Goal: Task Accomplishment & Management: Manage account settings

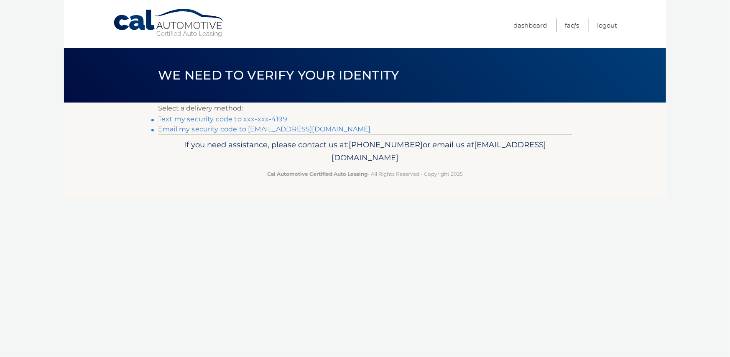
click at [242, 119] on link "Text my security code to xxx-xxx-4199" at bounding box center [222, 119] width 129 height 8
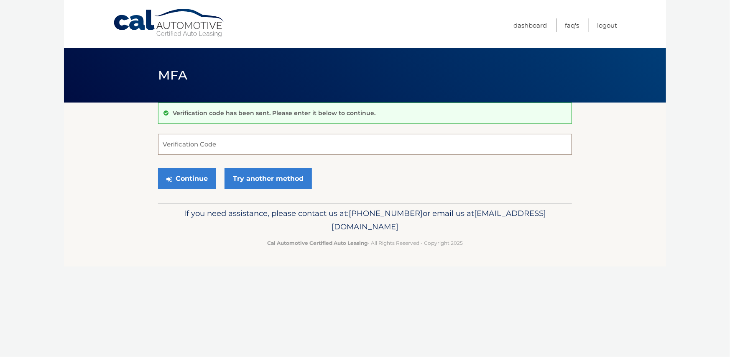
click at [296, 138] on input "Verification Code" at bounding box center [365, 144] width 414 height 21
type input "711310"
click at [206, 175] on button "Continue" at bounding box center [187, 178] width 58 height 21
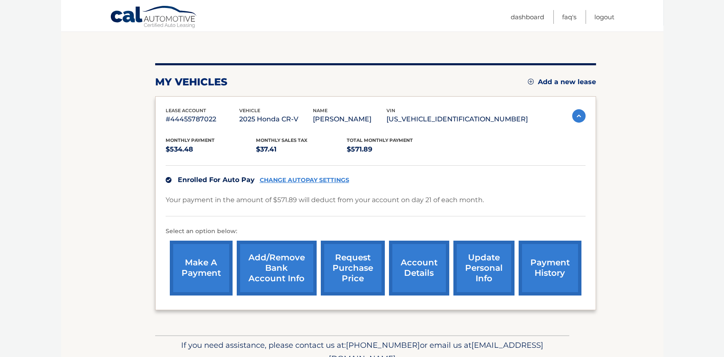
scroll to position [84, 0]
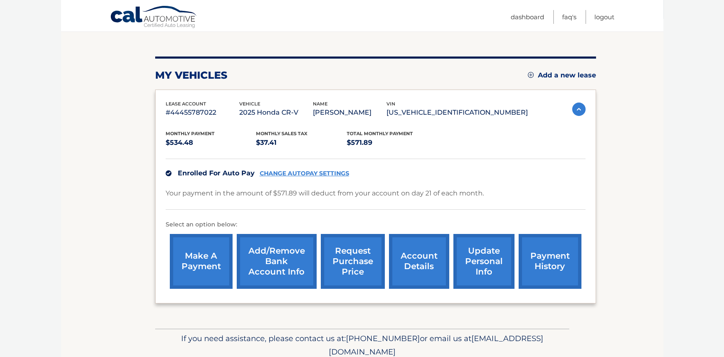
click at [292, 269] on link "Add/Remove bank account info" at bounding box center [277, 261] width 80 height 55
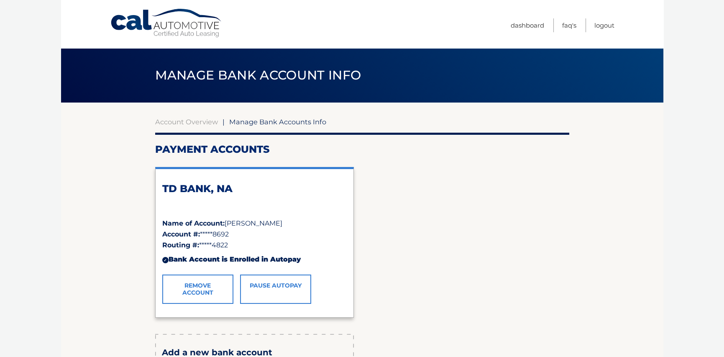
click at [195, 289] on link "Remove Account" at bounding box center [197, 288] width 71 height 29
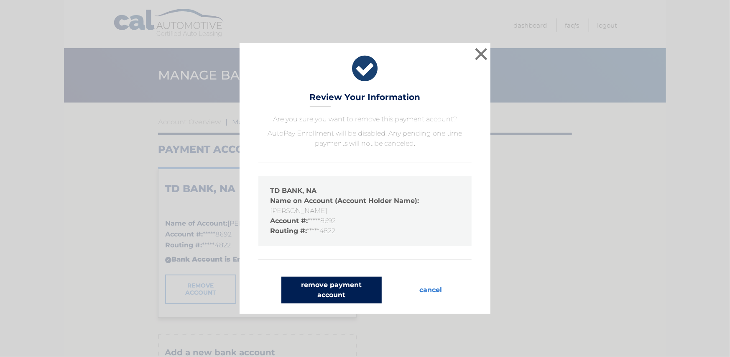
click at [319, 289] on button "remove payment account" at bounding box center [331, 289] width 100 height 27
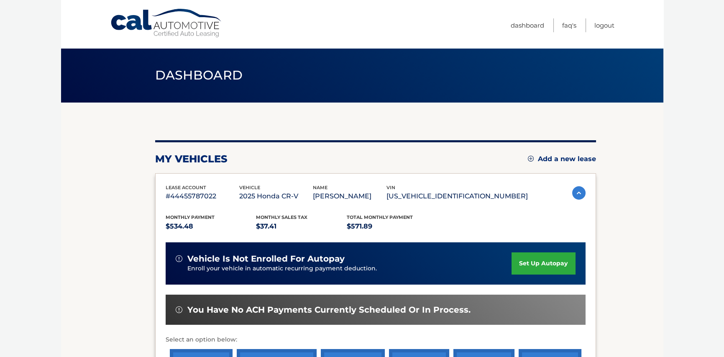
click at [540, 259] on link "set up autopay" at bounding box center [543, 263] width 64 height 22
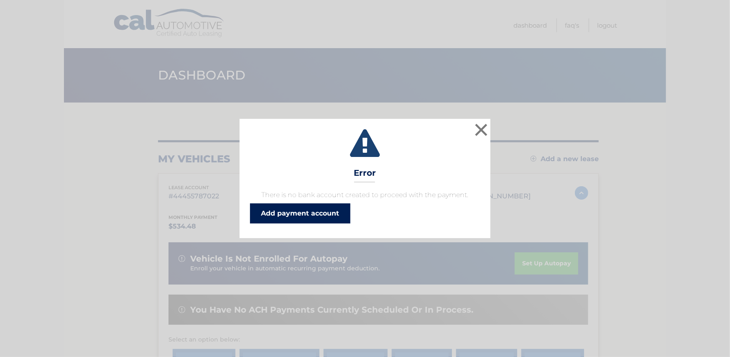
click at [322, 212] on link "Add payment account" at bounding box center [300, 213] width 100 height 20
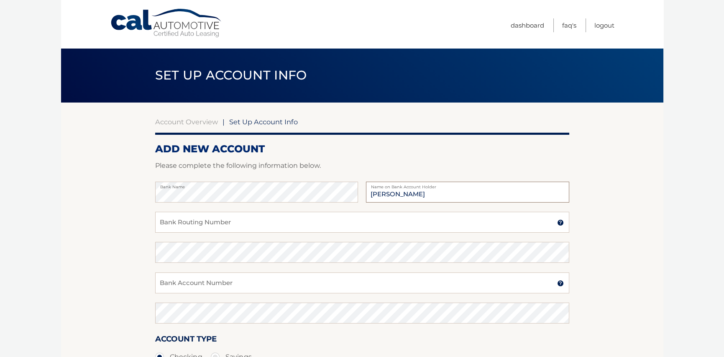
type input "[PERSON_NAME]"
click at [209, 225] on input "Bank Routing Number" at bounding box center [362, 222] width 414 height 21
type input "063100277"
click at [268, 282] on input "Bank Account Number" at bounding box center [362, 282] width 414 height 21
type input "898100432146"
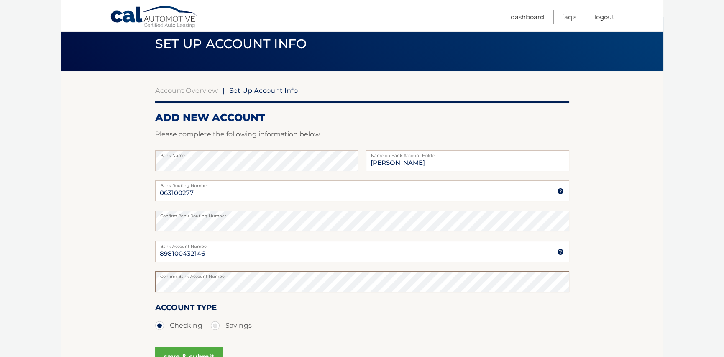
scroll to position [84, 0]
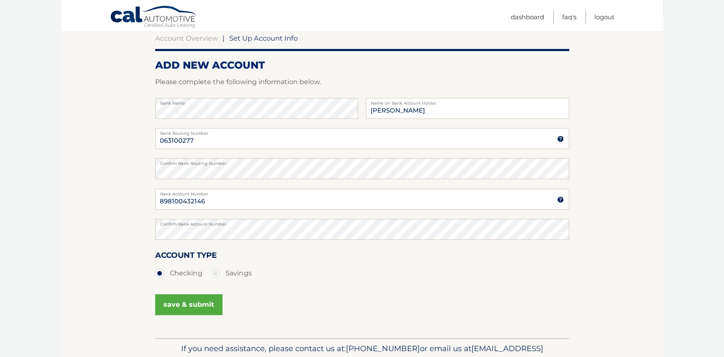
click at [205, 304] on button "save & submit" at bounding box center [188, 304] width 67 height 21
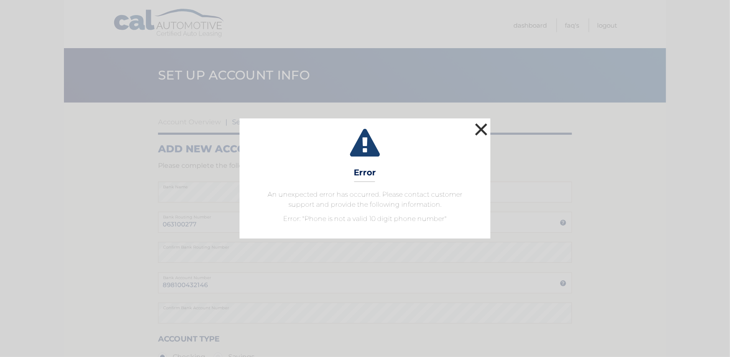
click at [480, 127] on button "×" at bounding box center [481, 129] width 17 height 17
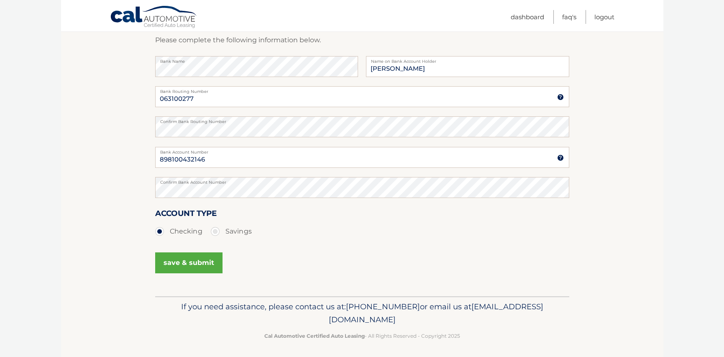
scroll to position [128, 0]
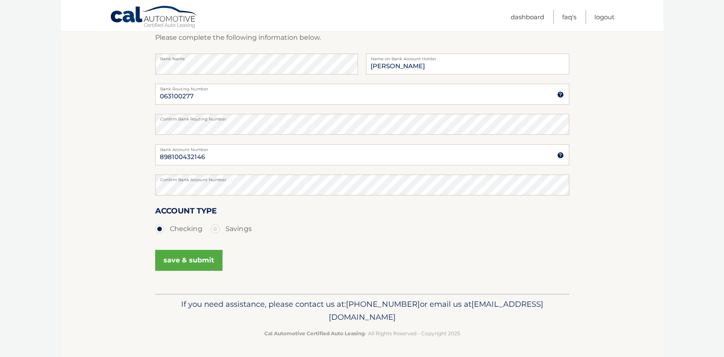
click at [203, 258] on button "save & submit" at bounding box center [188, 260] width 67 height 21
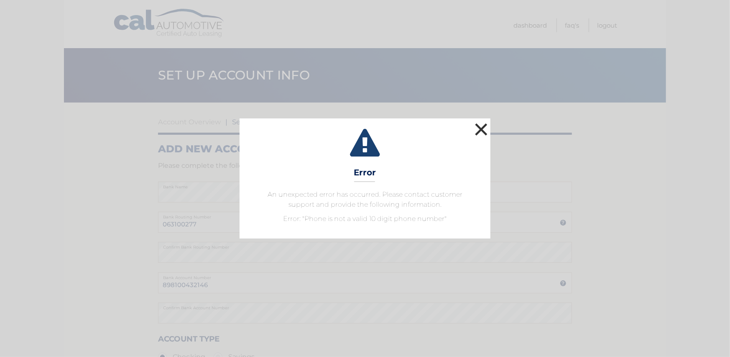
click at [484, 130] on button "×" at bounding box center [481, 129] width 17 height 17
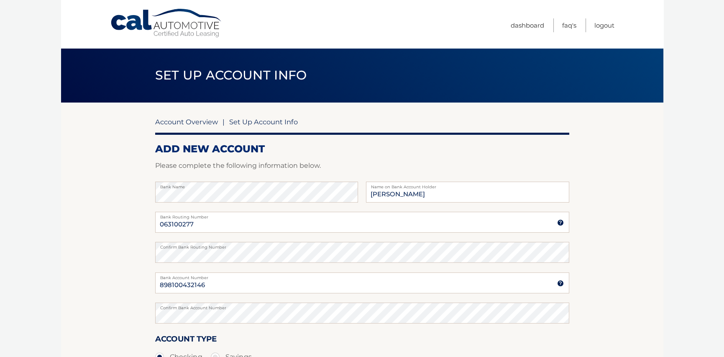
click at [190, 120] on link "Account Overview" at bounding box center [186, 121] width 63 height 8
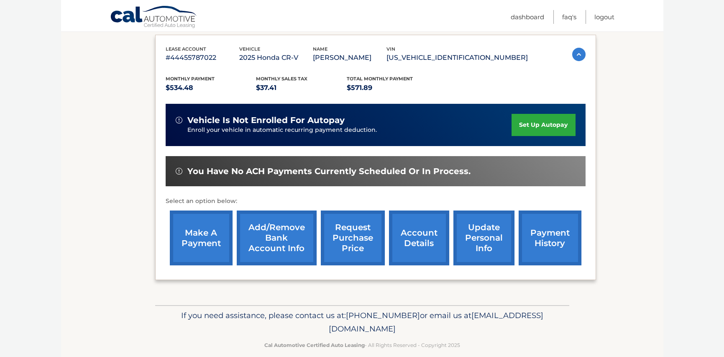
scroll to position [149, 0]
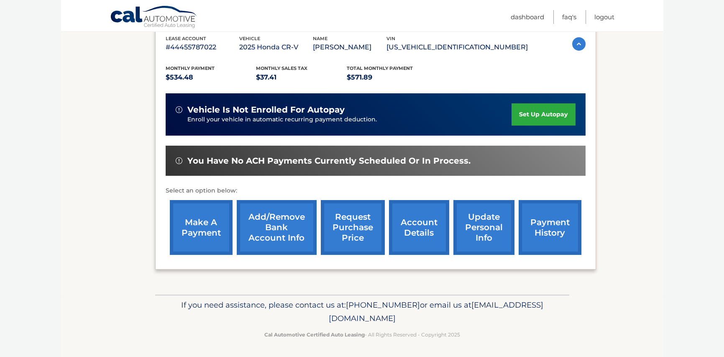
click at [481, 220] on link "update personal info" at bounding box center [483, 227] width 61 height 55
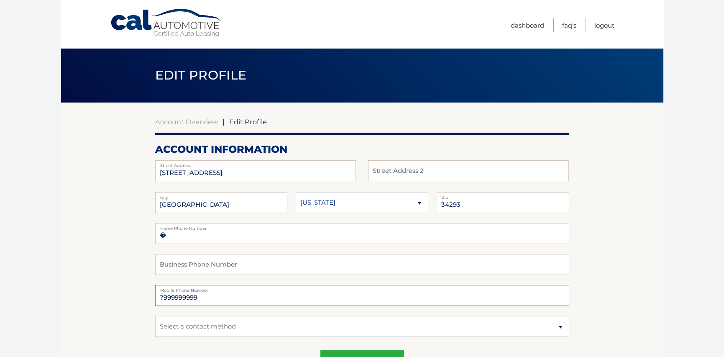
drag, startPoint x: 211, startPoint y: 299, endPoint x: 164, endPoint y: 280, distance: 50.9
type input "9417304199"
click at [276, 327] on select "Select a contact method Mobile Home" at bounding box center [362, 326] width 414 height 21
select select "1"
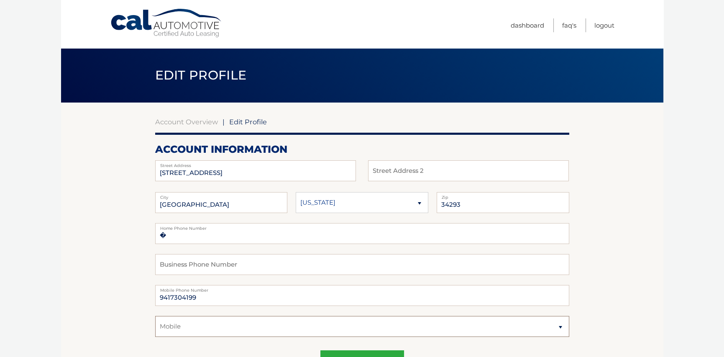
click at [155, 316] on select "Select a contact method Mobile Home" at bounding box center [362, 326] width 414 height 21
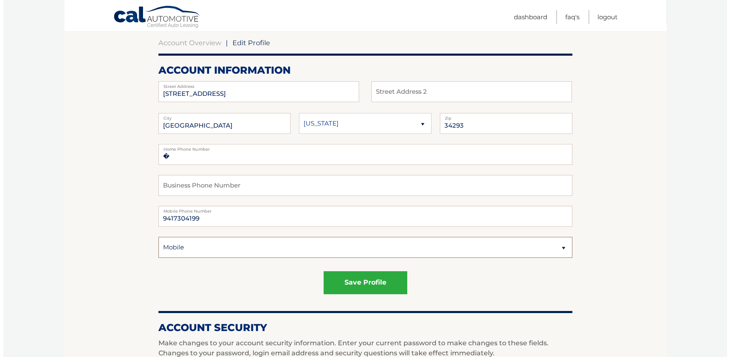
scroll to position [84, 0]
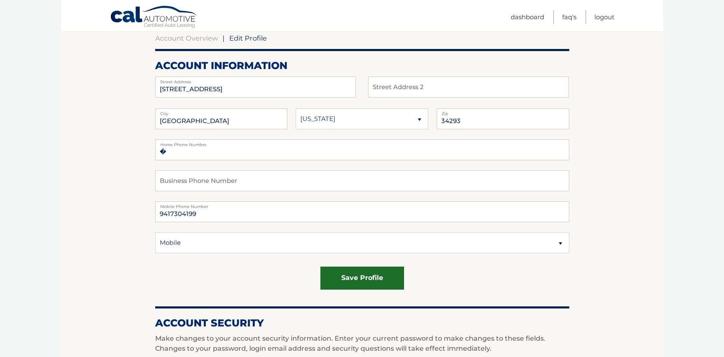
click at [359, 273] on button "save profile" at bounding box center [362, 277] width 84 height 23
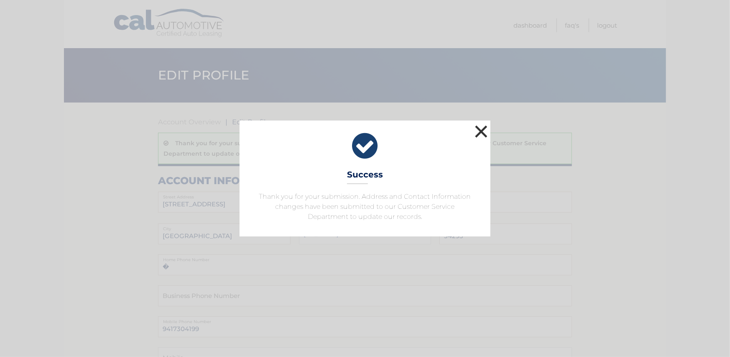
click at [484, 131] on button "×" at bounding box center [481, 131] width 17 height 17
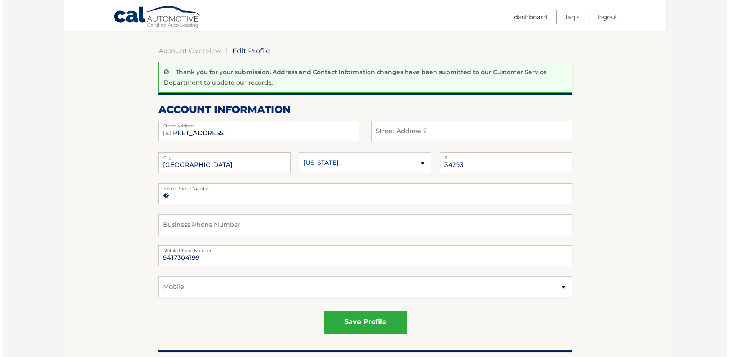
scroll to position [125, 0]
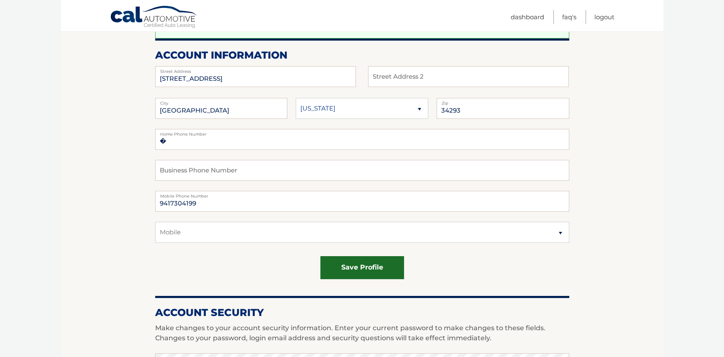
click at [354, 264] on button "save profile" at bounding box center [362, 267] width 84 height 23
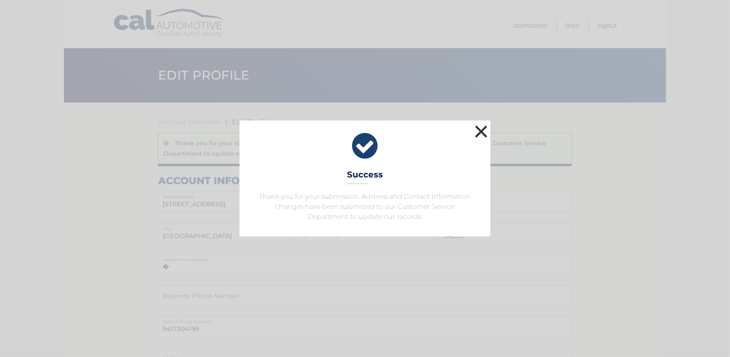
click at [482, 128] on button "×" at bounding box center [481, 131] width 17 height 17
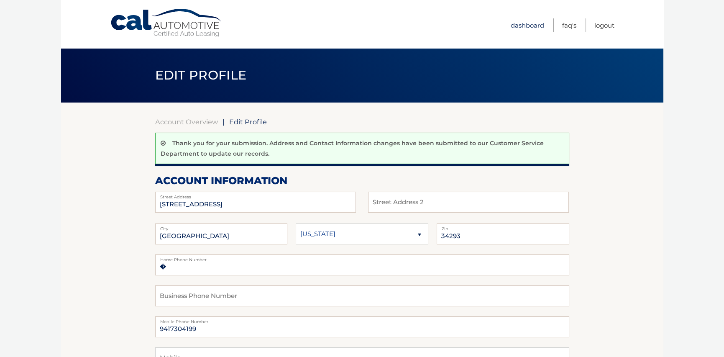
click at [517, 24] on link "Dashboard" at bounding box center [526, 25] width 33 height 14
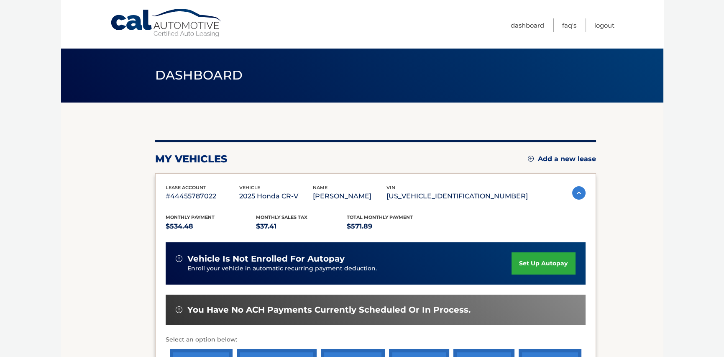
click at [534, 263] on link "set up autopay" at bounding box center [543, 263] width 64 height 22
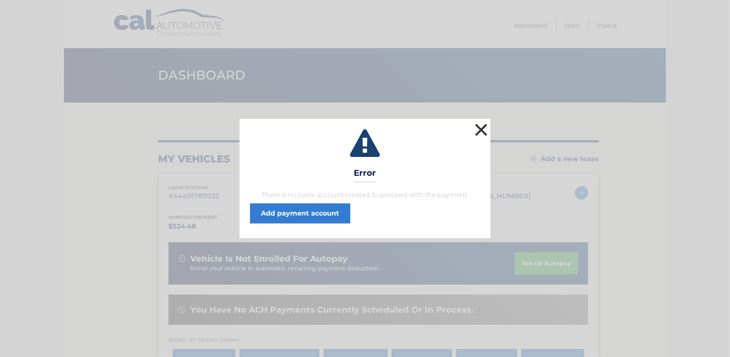
click at [486, 125] on button "×" at bounding box center [481, 129] width 17 height 17
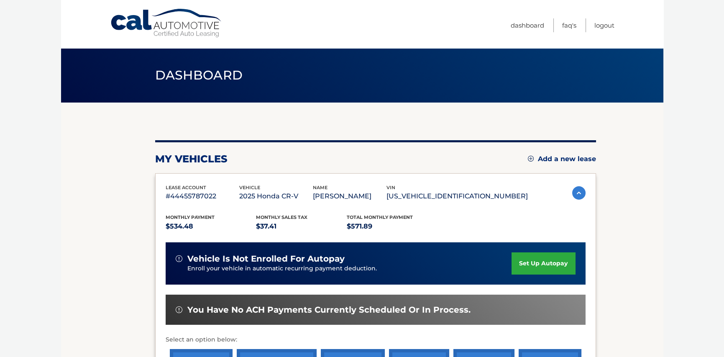
click at [529, 260] on link "set up autopay" at bounding box center [543, 263] width 64 height 22
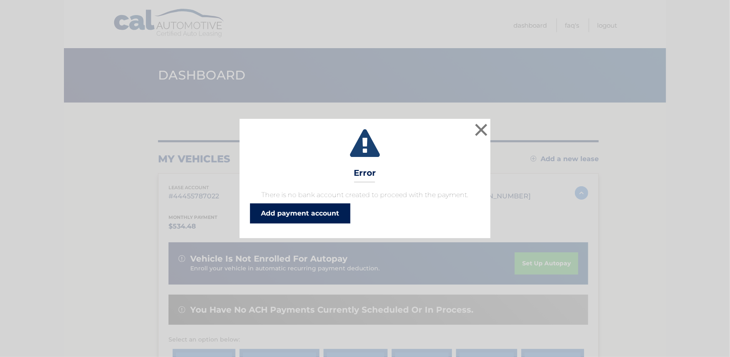
click at [330, 211] on link "Add payment account" at bounding box center [300, 213] width 100 height 20
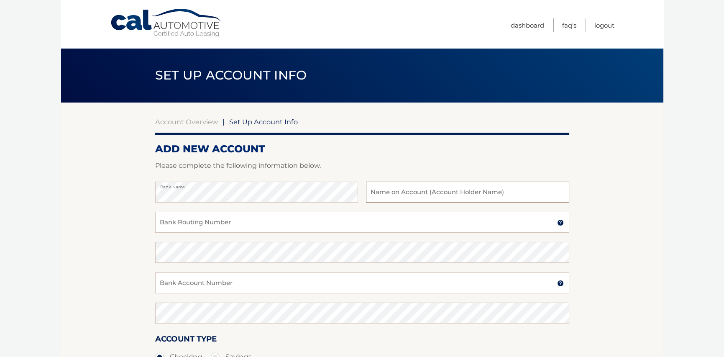
click at [417, 191] on input "text" at bounding box center [467, 191] width 203 height 21
type input "[PERSON_NAME]"
click at [225, 225] on input "Bank Routing Number" at bounding box center [362, 222] width 414 height 21
type input "063100277"
click at [225, 280] on input "Bank Account Number" at bounding box center [362, 282] width 414 height 21
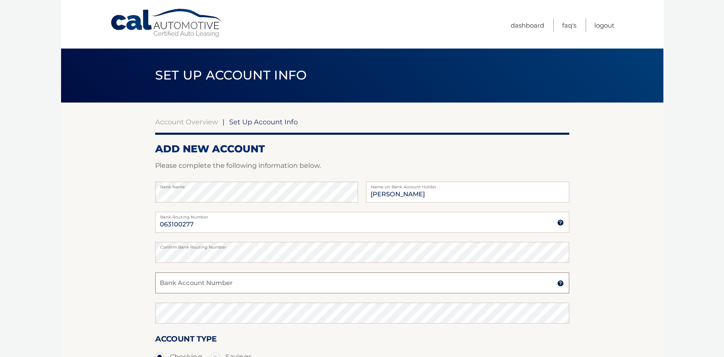
type input "898100432146"
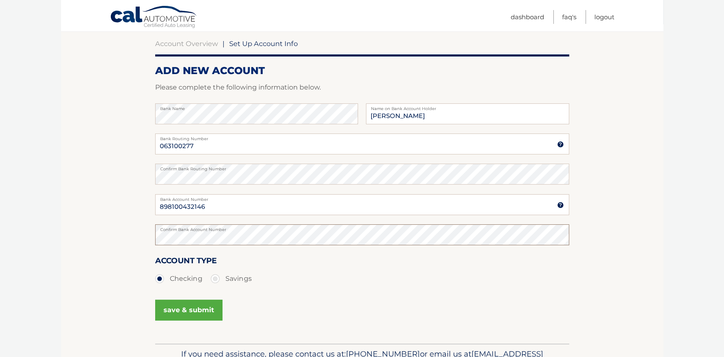
scroll to position [84, 0]
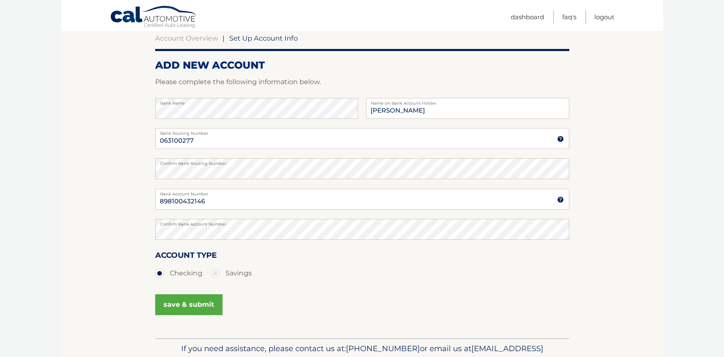
click at [204, 301] on button "save & submit" at bounding box center [188, 304] width 67 height 21
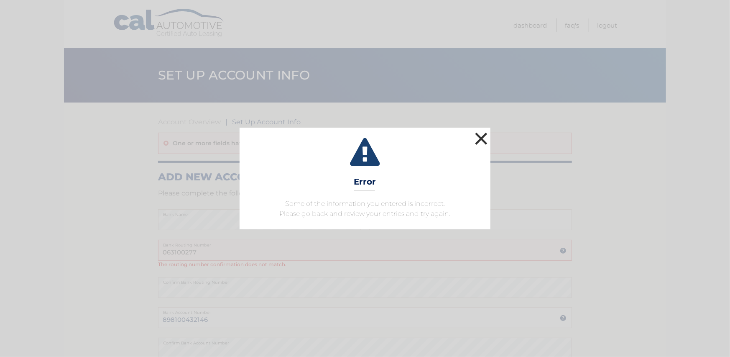
click at [485, 136] on button "×" at bounding box center [481, 138] width 17 height 17
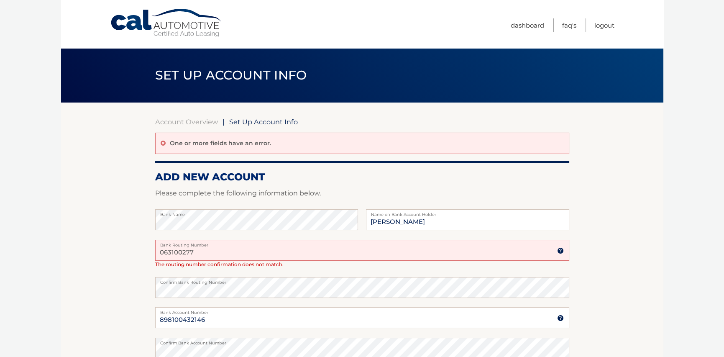
click at [207, 251] on input "063100277" at bounding box center [362, 250] width 414 height 21
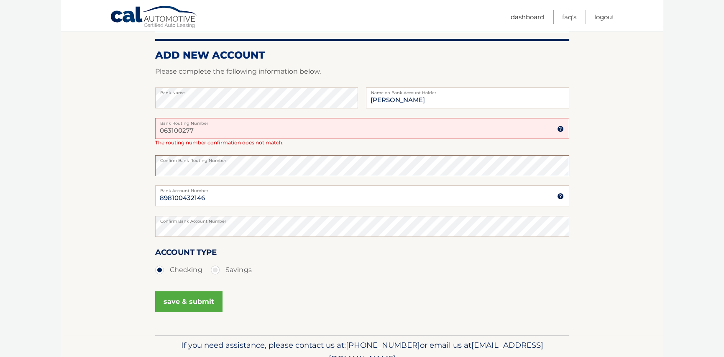
scroll to position [125, 0]
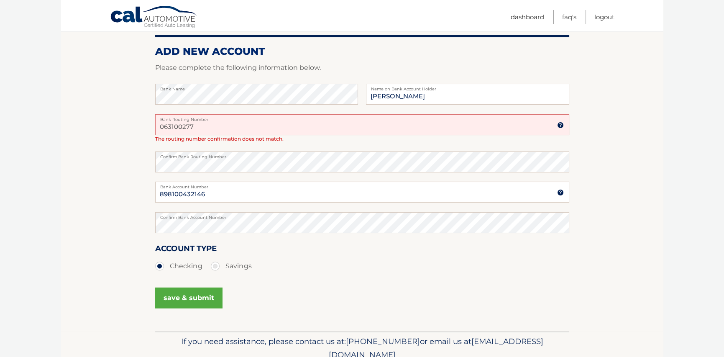
click at [188, 298] on button "save & submit" at bounding box center [188, 297] width 67 height 21
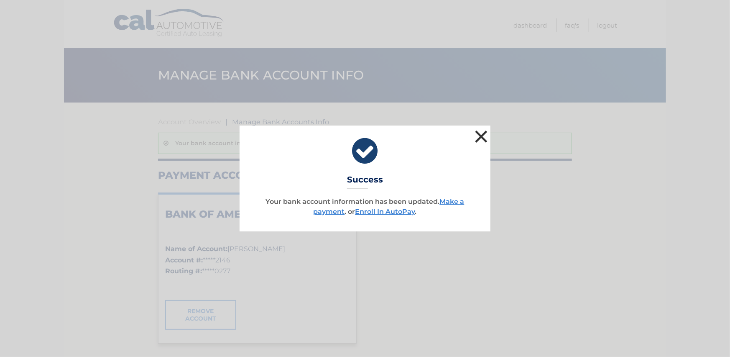
click at [483, 135] on button "×" at bounding box center [481, 136] width 17 height 17
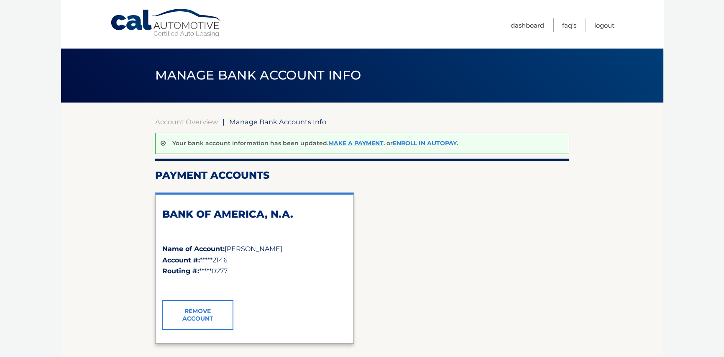
click at [411, 139] on link "Enroll In AutoPay" at bounding box center [425, 143] width 64 height 8
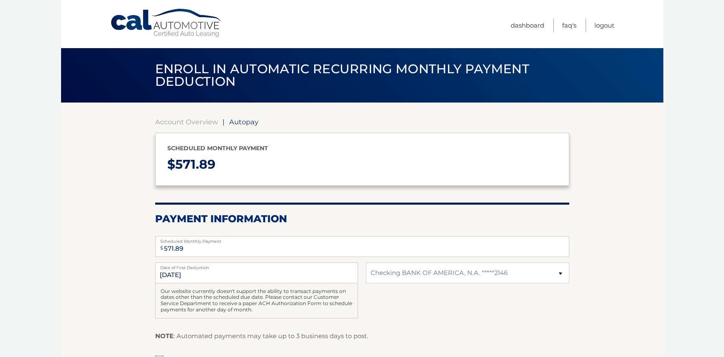
select select "ZjYyOGZlNzYtNTgxYi00Y2Q1LWJhZDctMjMwMjFiNjBjOWI2"
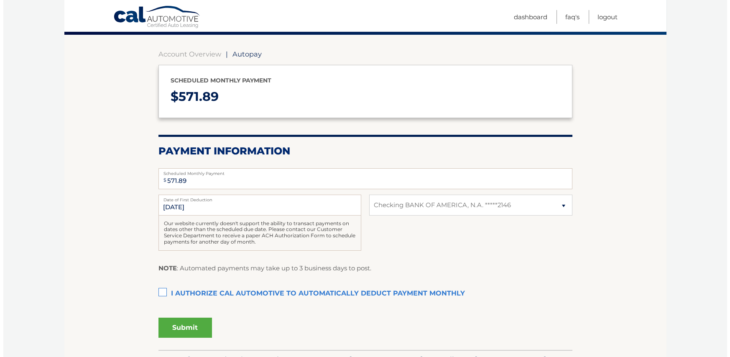
scroll to position [84, 0]
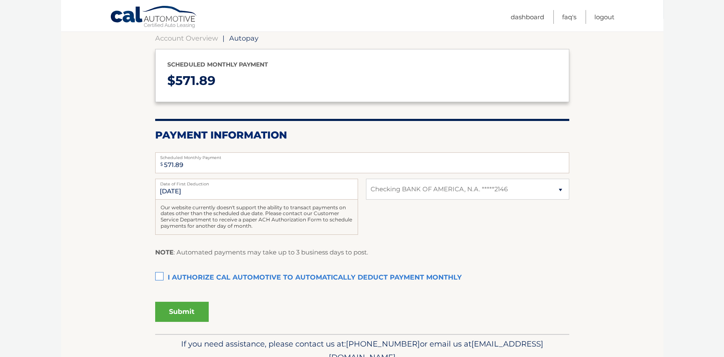
click at [158, 274] on label "I authorize cal automotive to automatically deduct payment monthly This checkbo…" at bounding box center [362, 277] width 414 height 17
click at [0, 0] on input "I authorize cal automotive to automatically deduct payment monthly This checkbo…" at bounding box center [0, 0] width 0 height 0
click at [175, 314] on button "Submit" at bounding box center [182, 311] width 54 height 20
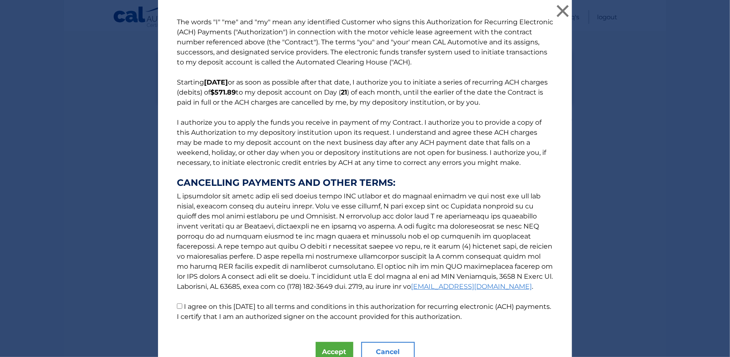
scroll to position [38, 0]
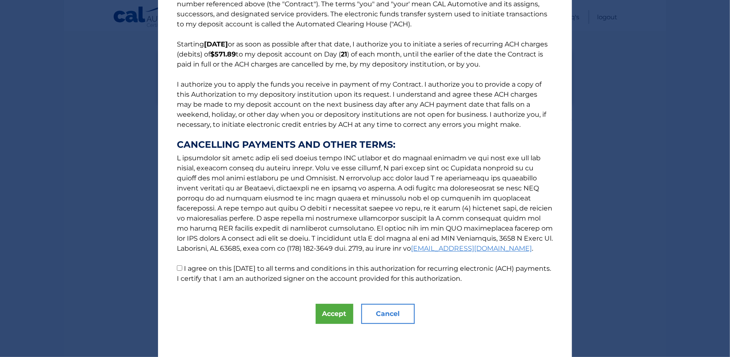
click at [177, 268] on input "I agree on this 10/11/2025 to all terms and conditions in this authorization fo…" at bounding box center [179, 267] width 5 height 5
checkbox input "true"
click at [332, 310] on button "Accept" at bounding box center [335, 314] width 38 height 20
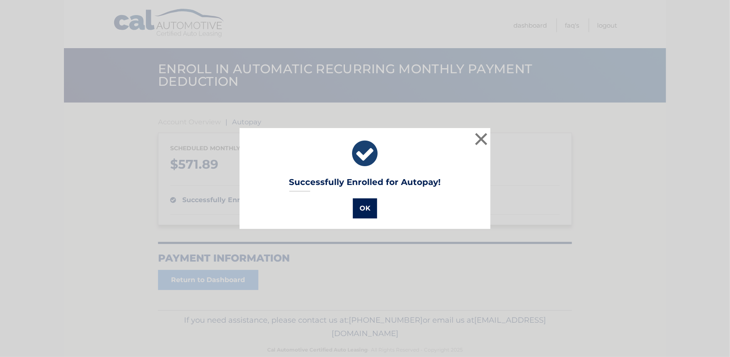
click at [363, 209] on button "OK" at bounding box center [365, 208] width 24 height 20
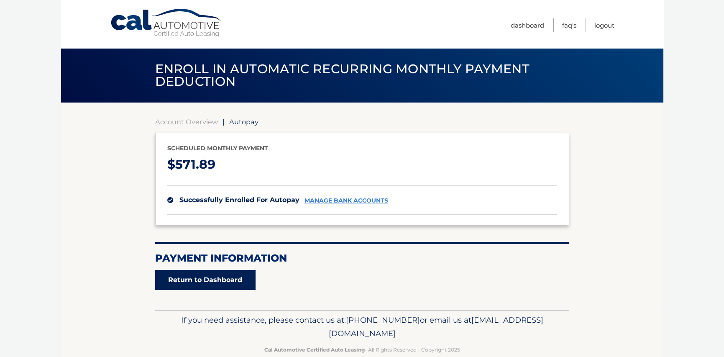
click at [236, 280] on link "Return to Dashboard" at bounding box center [205, 280] width 100 height 20
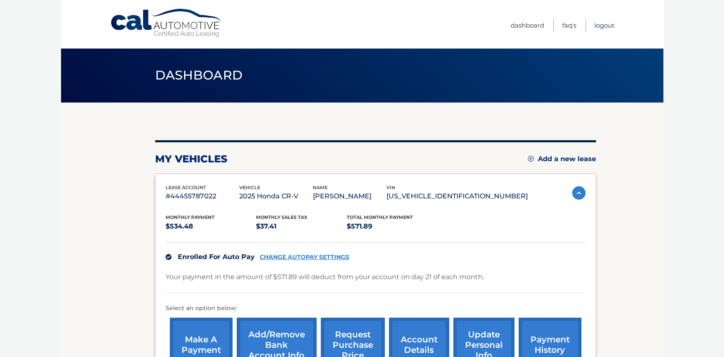
click at [604, 27] on link "Logout" at bounding box center [604, 25] width 20 height 14
